Goal: Task Accomplishment & Management: Manage account settings

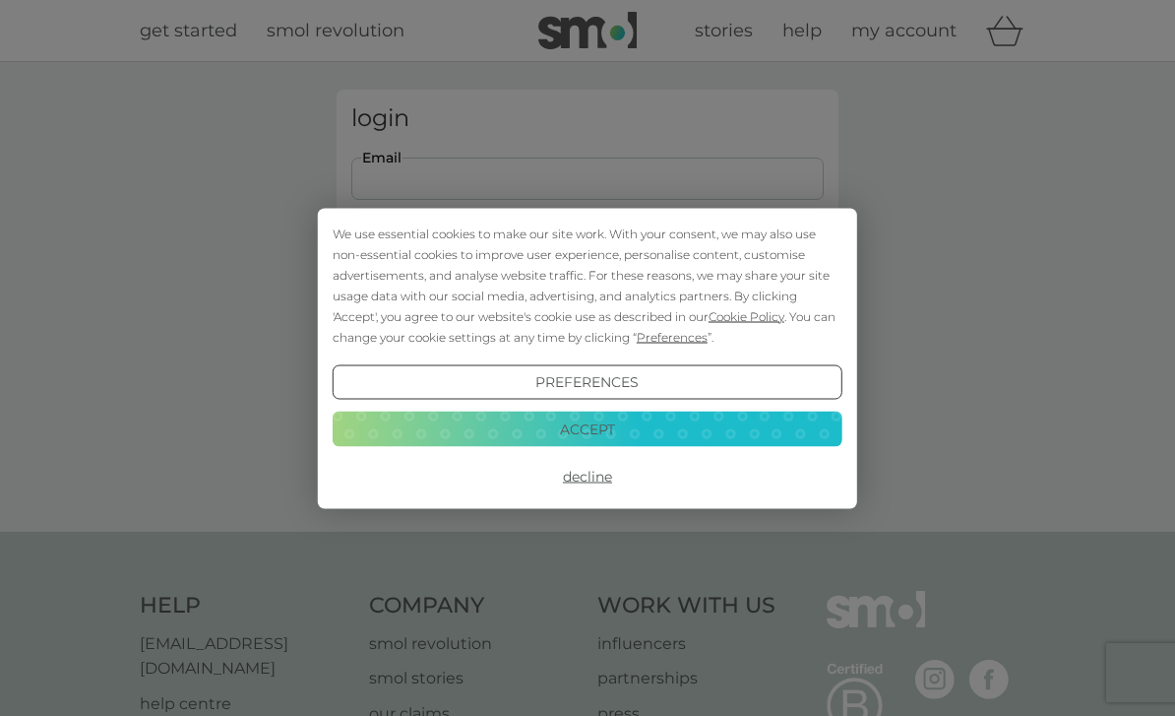
type input "mandythorn1@gmail.com"
click at [588, 309] on button "Login" at bounding box center [587, 310] width 473 height 57
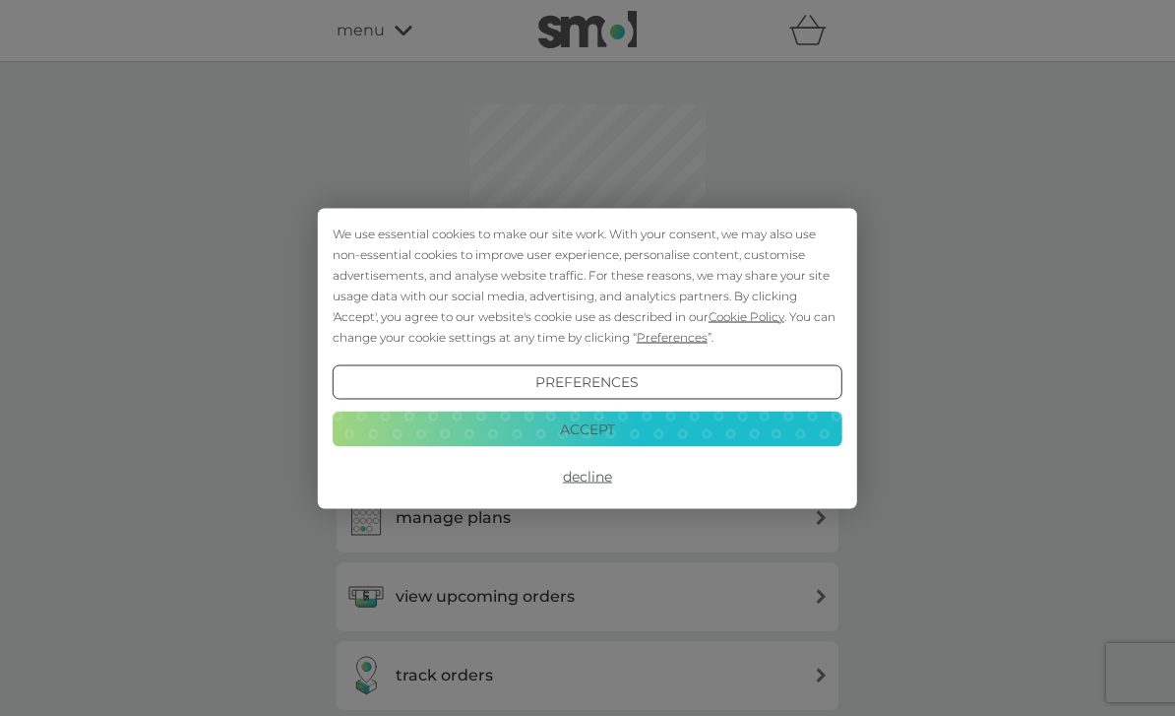
click at [519, 439] on button "Accept" at bounding box center [588, 429] width 510 height 35
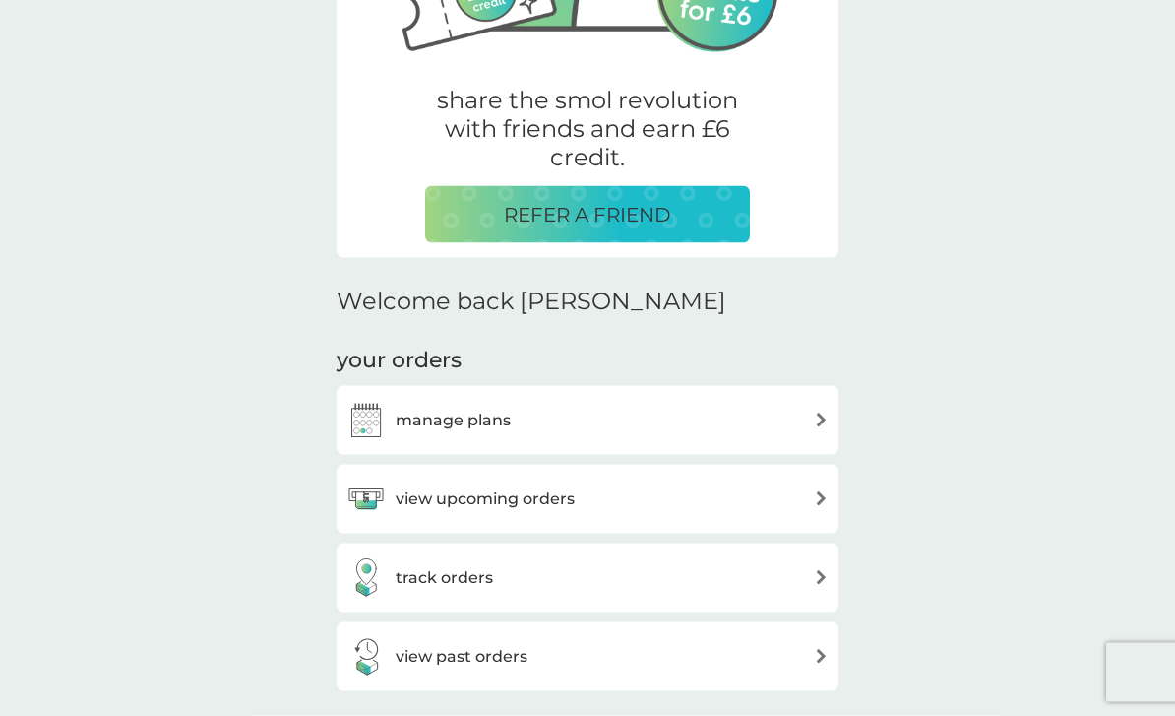
scroll to position [321, 0]
click at [815, 413] on img at bounding box center [821, 419] width 15 height 15
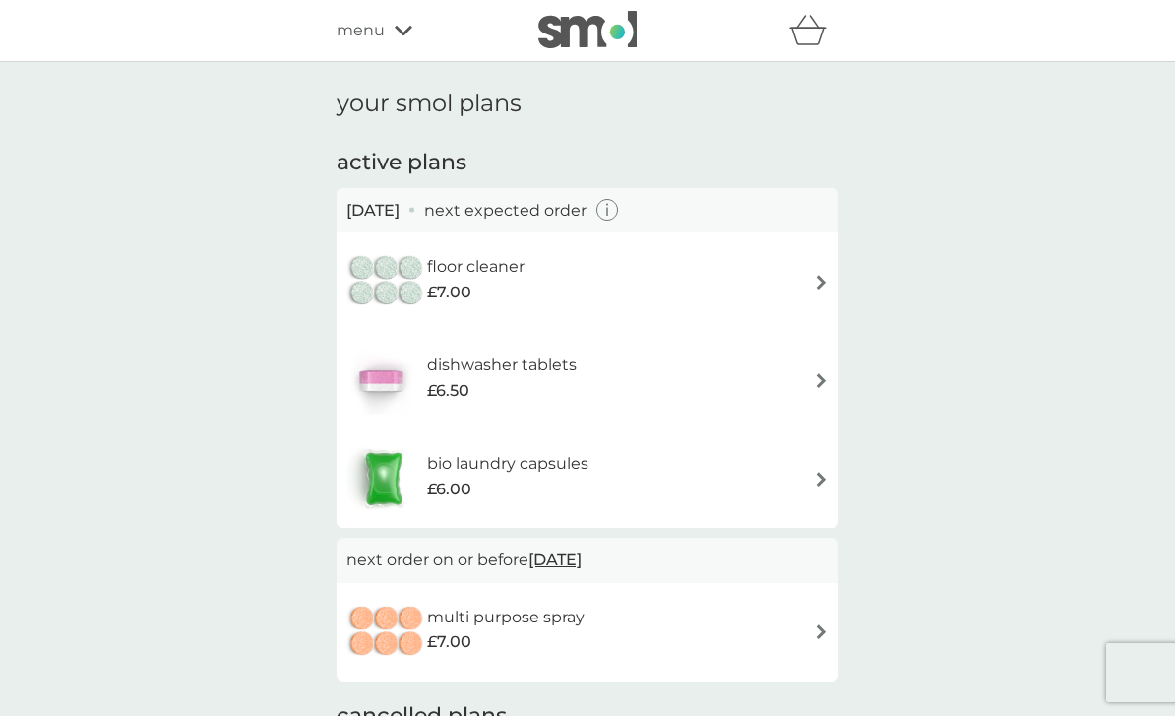
click at [822, 280] on img at bounding box center [821, 282] width 15 height 15
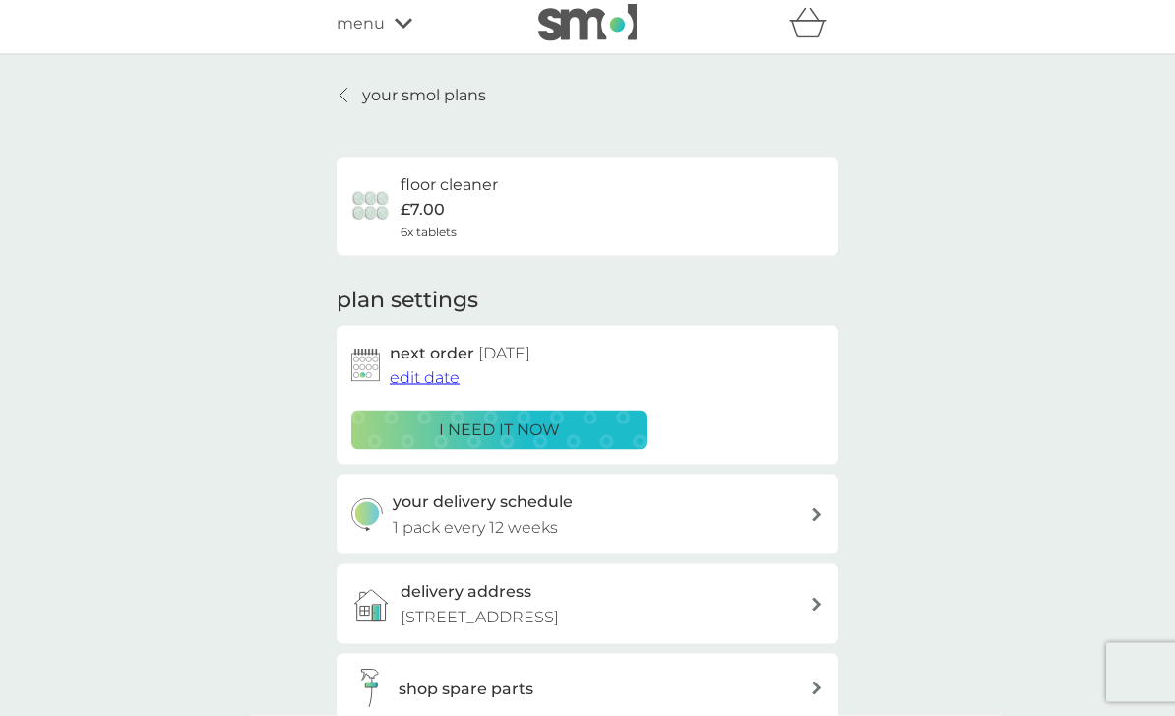
scroll to position [3, 0]
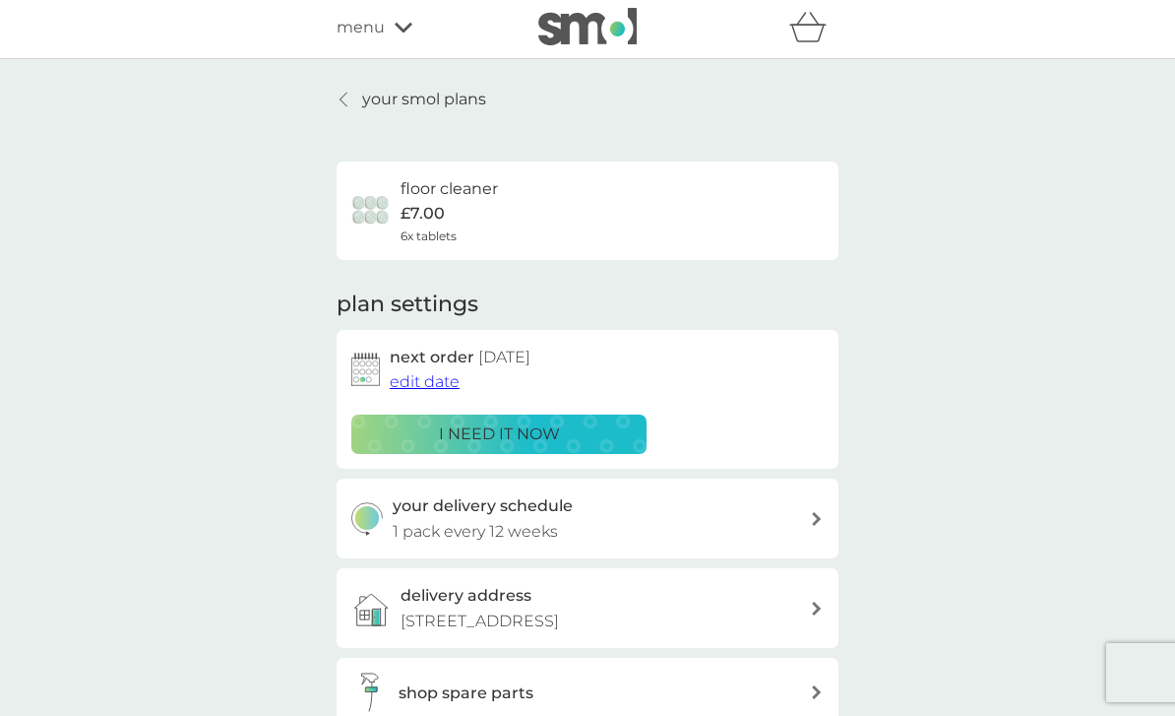
click at [345, 109] on link "your smol plans" at bounding box center [412, 100] width 150 height 26
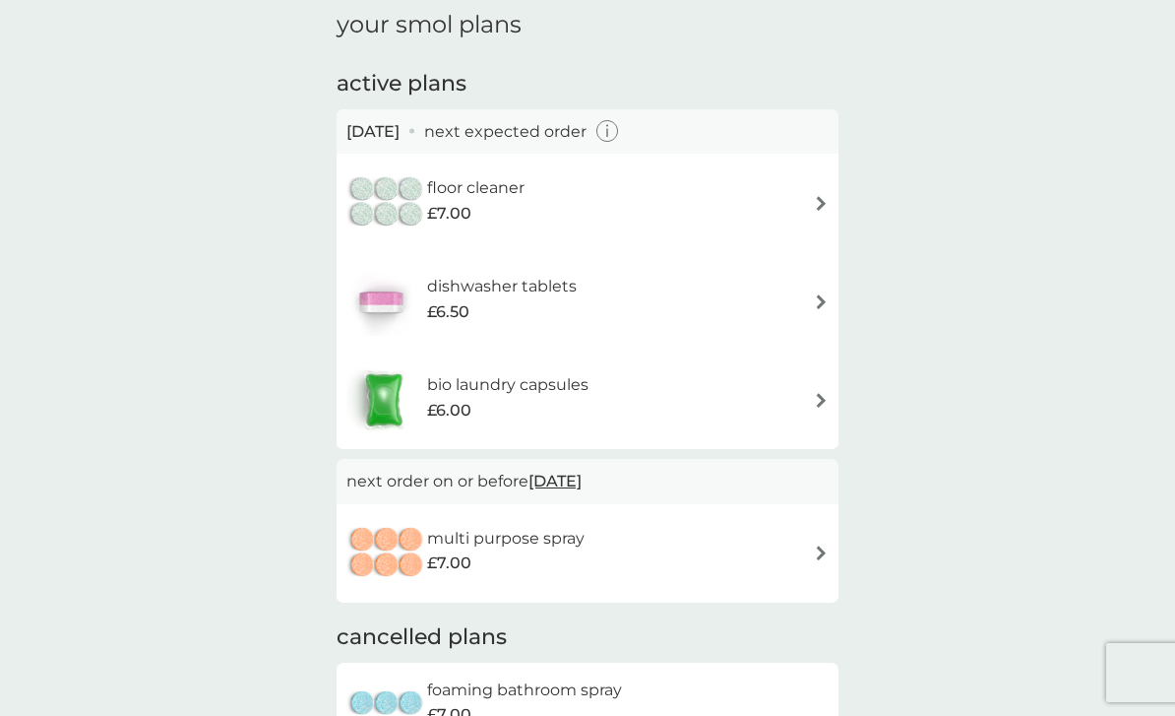
scroll to position [78, 0]
click at [425, 198] on img at bounding box center [387, 203] width 81 height 69
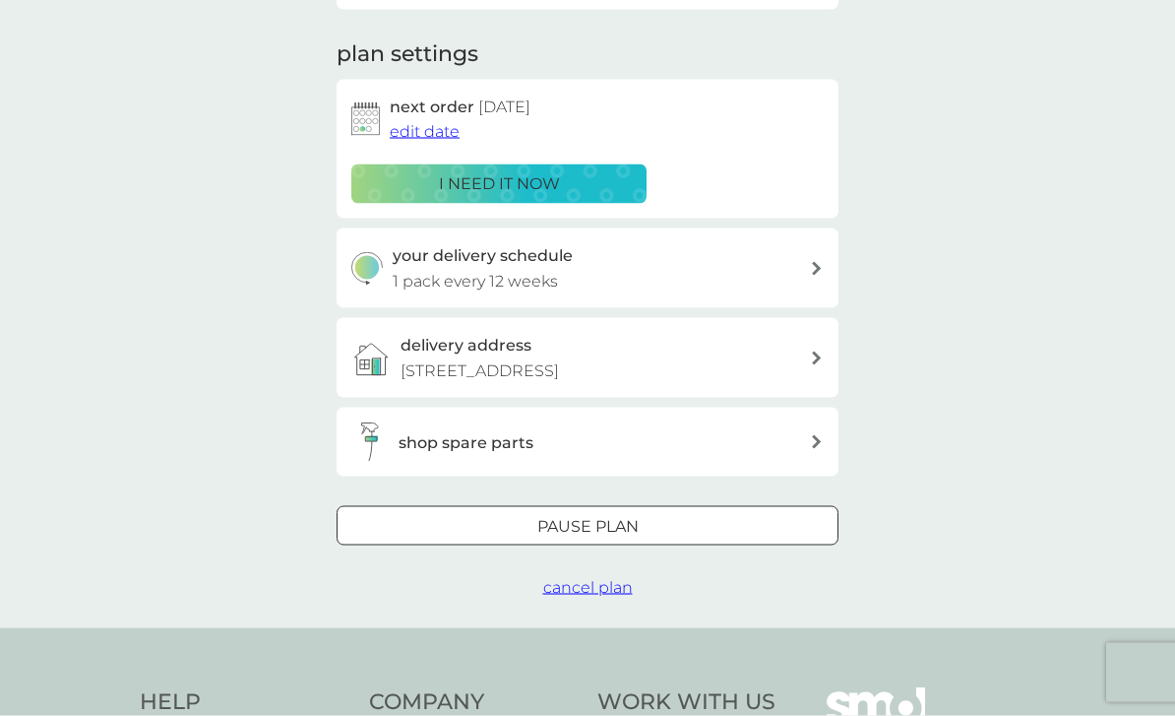
scroll to position [262, 0]
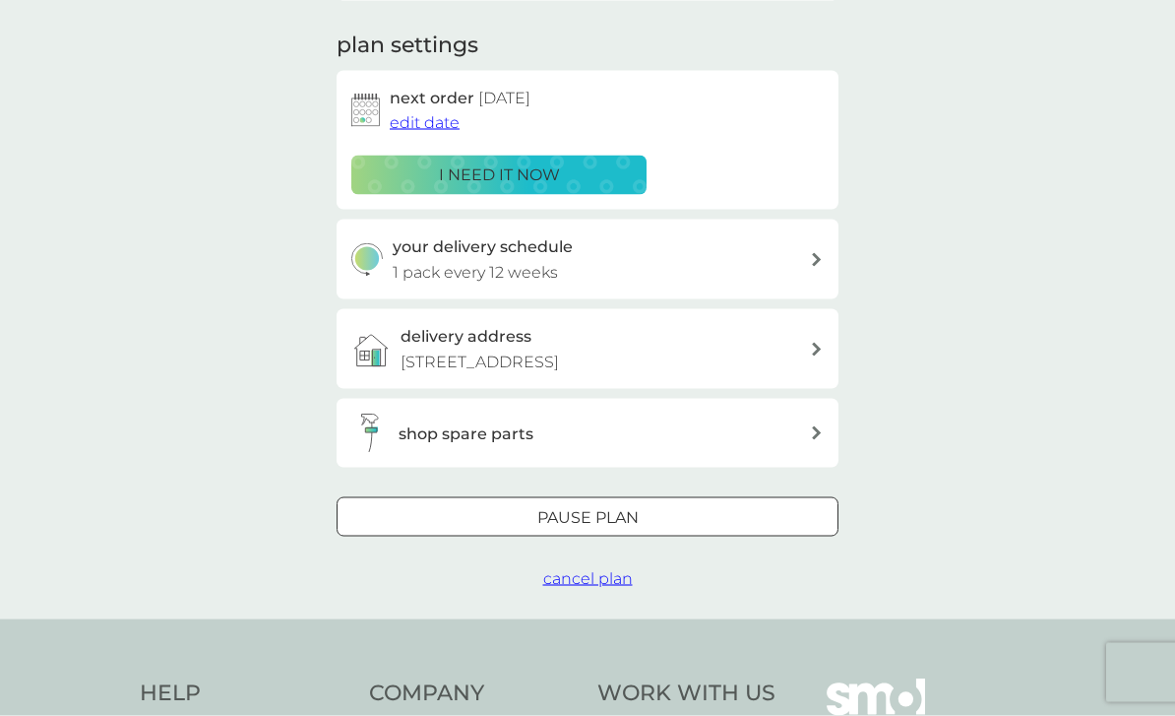
click at [584, 582] on button "cancel plan" at bounding box center [588, 579] width 90 height 26
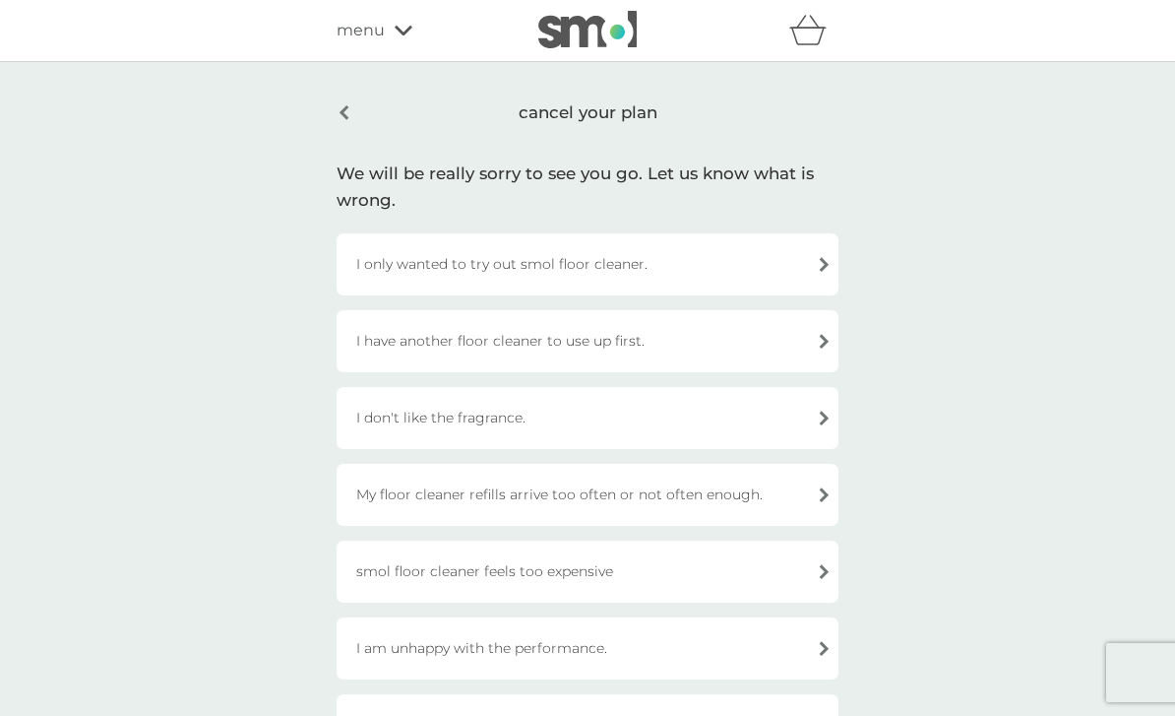
click at [829, 260] on div "I only wanted to try out smol floor cleaner." at bounding box center [588, 264] width 502 height 62
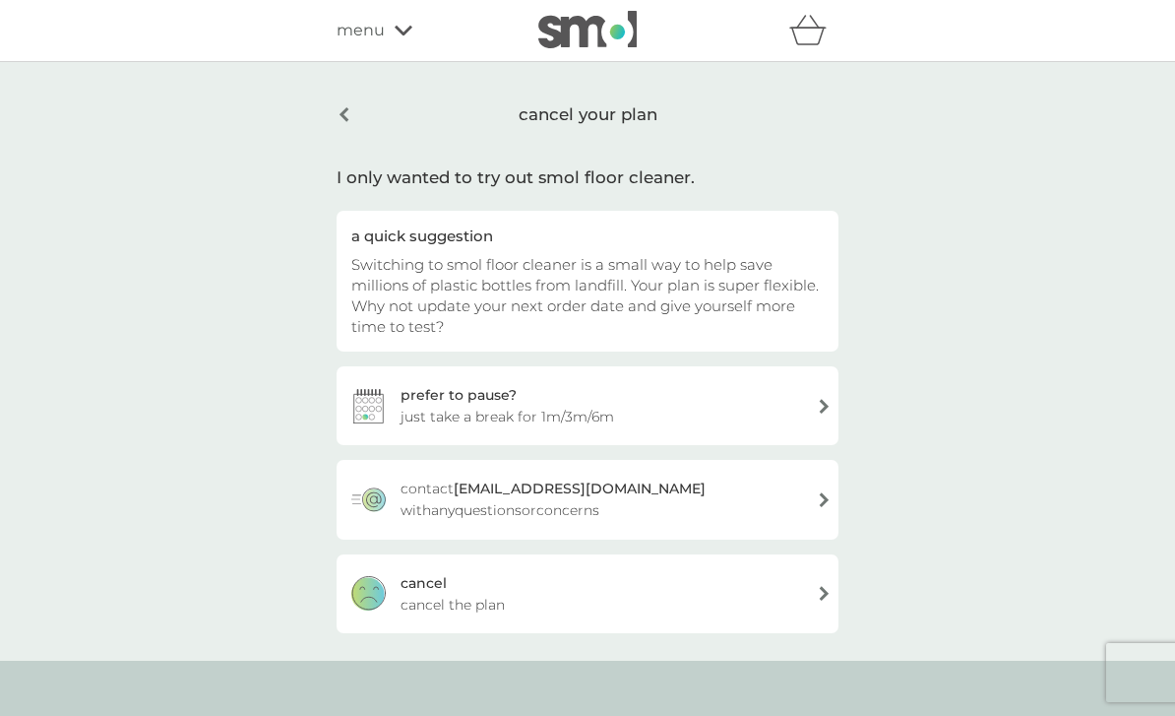
click at [338, 117] on div "cancel your plan" at bounding box center [588, 115] width 502 height 50
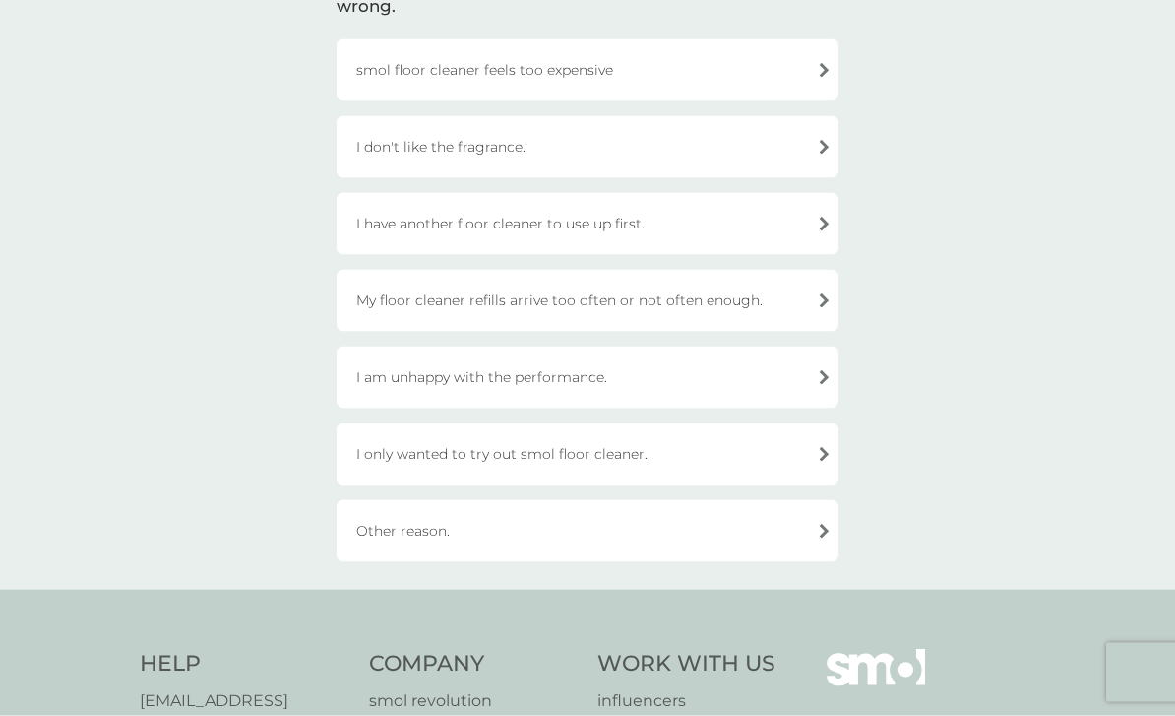
scroll to position [201, 0]
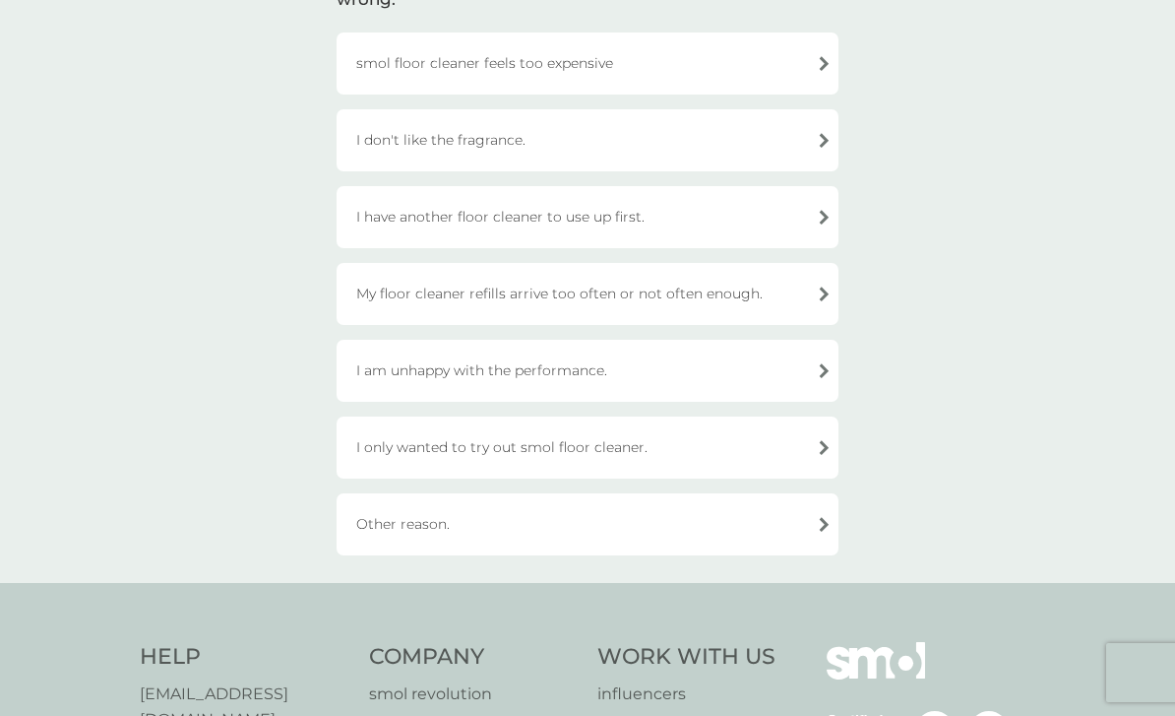
click at [380, 522] on div "Other reason." at bounding box center [588, 524] width 502 height 62
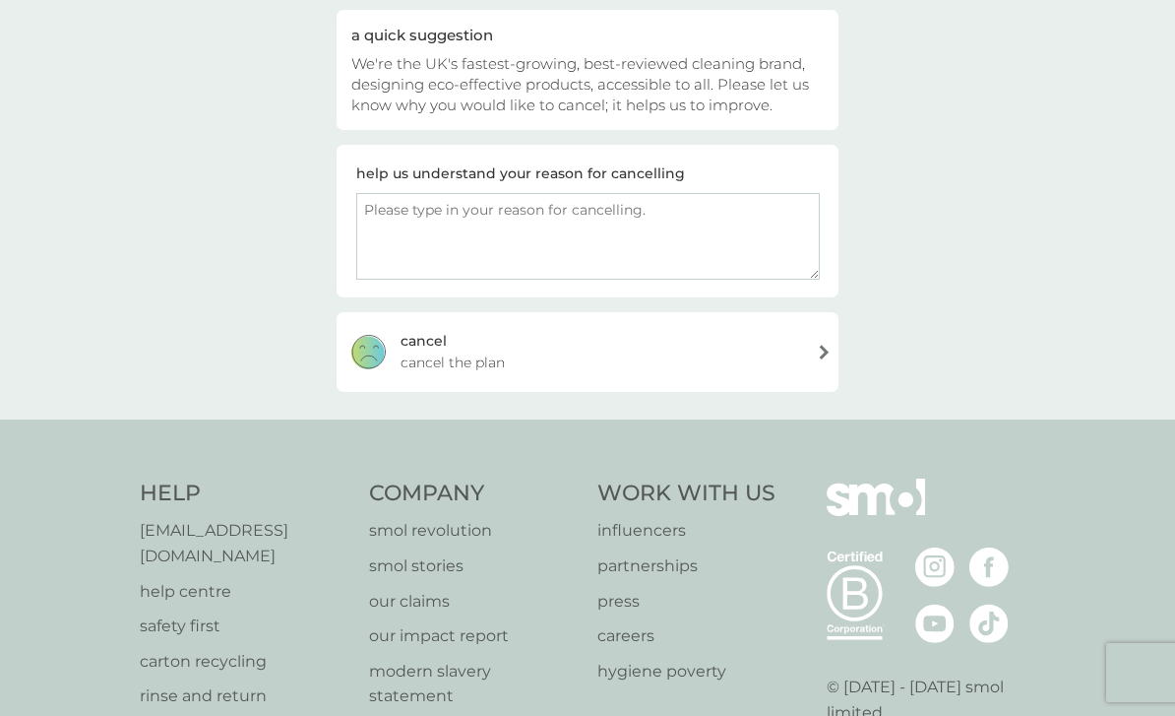
click at [399, 364] on div "[PERSON_NAME] the plan" at bounding box center [588, 351] width 502 height 79
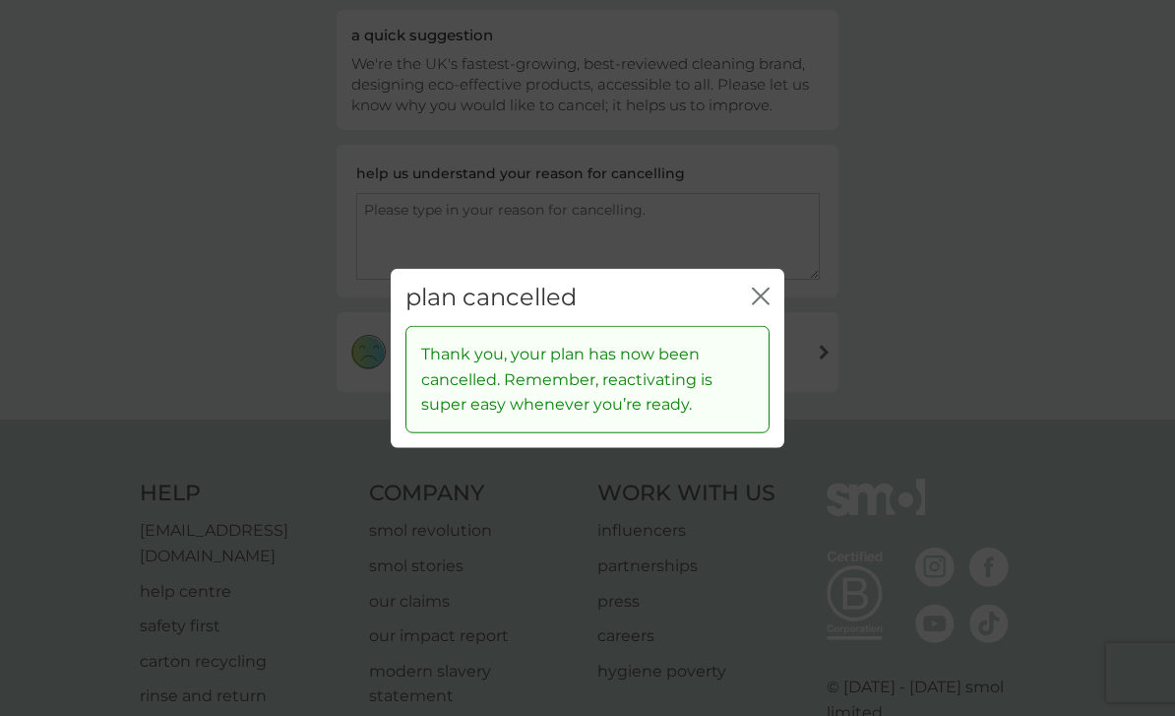
click at [764, 304] on icon "close" at bounding box center [761, 295] width 18 height 18
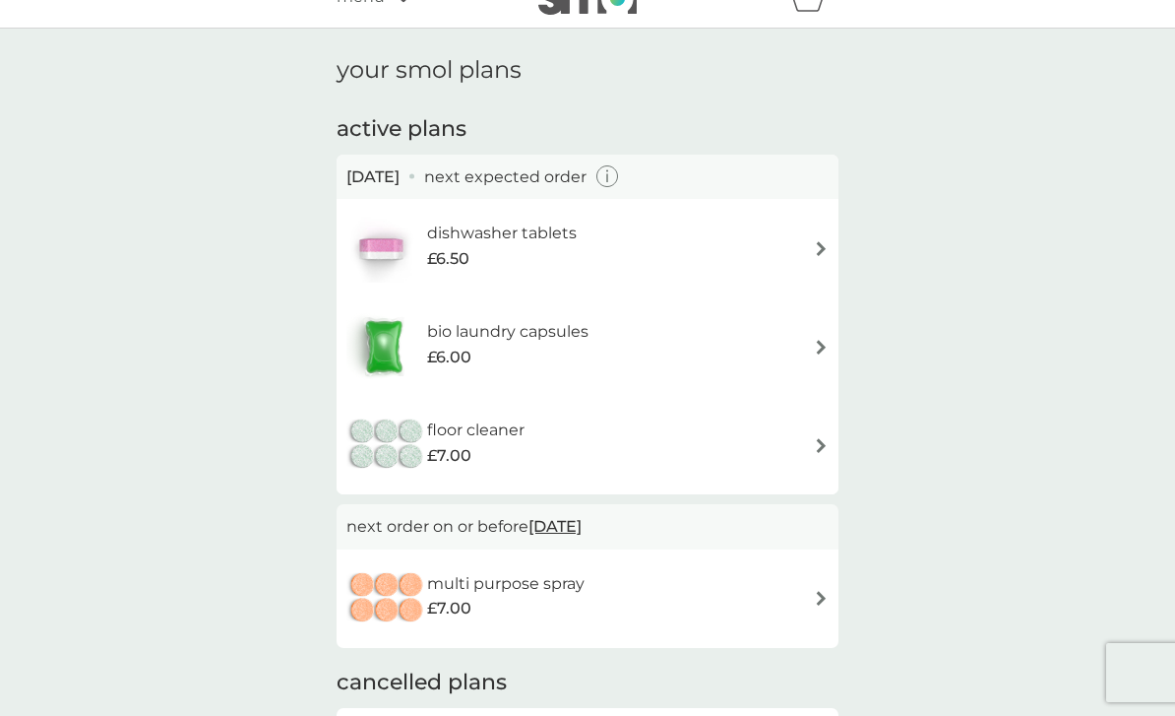
scroll to position [37, 0]
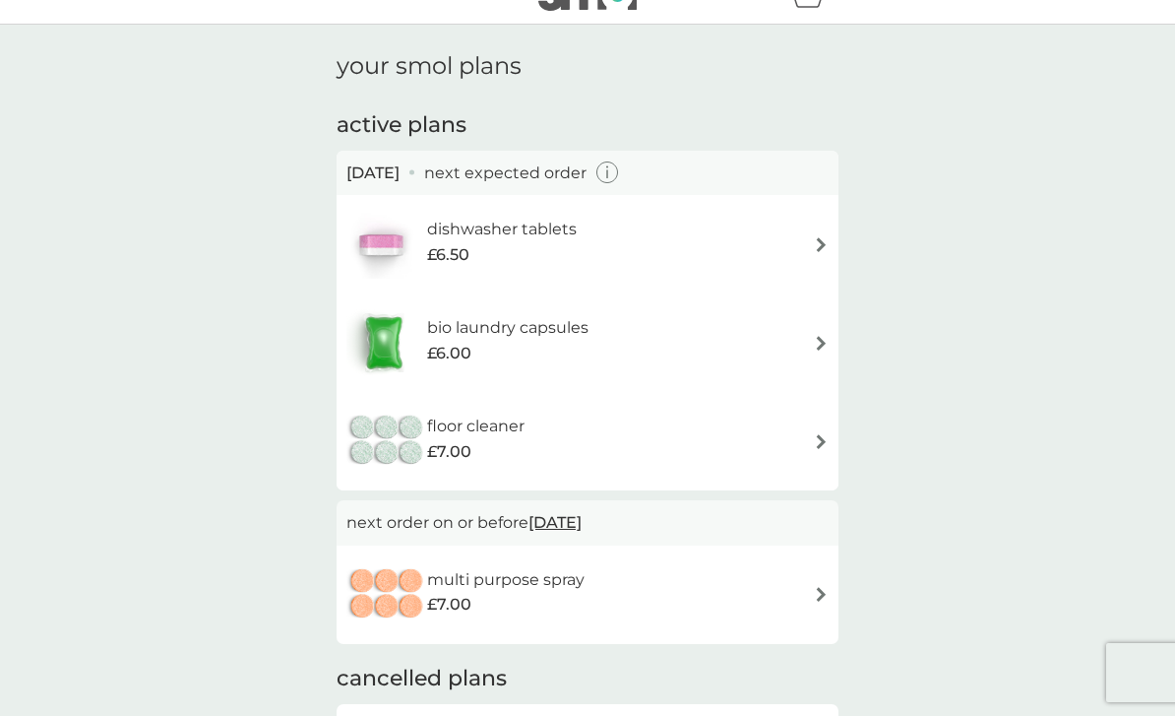
click at [805, 245] on div "dishwasher tablets £6.50" at bounding box center [588, 244] width 482 height 69
